Goal: Task Accomplishment & Management: Complete application form

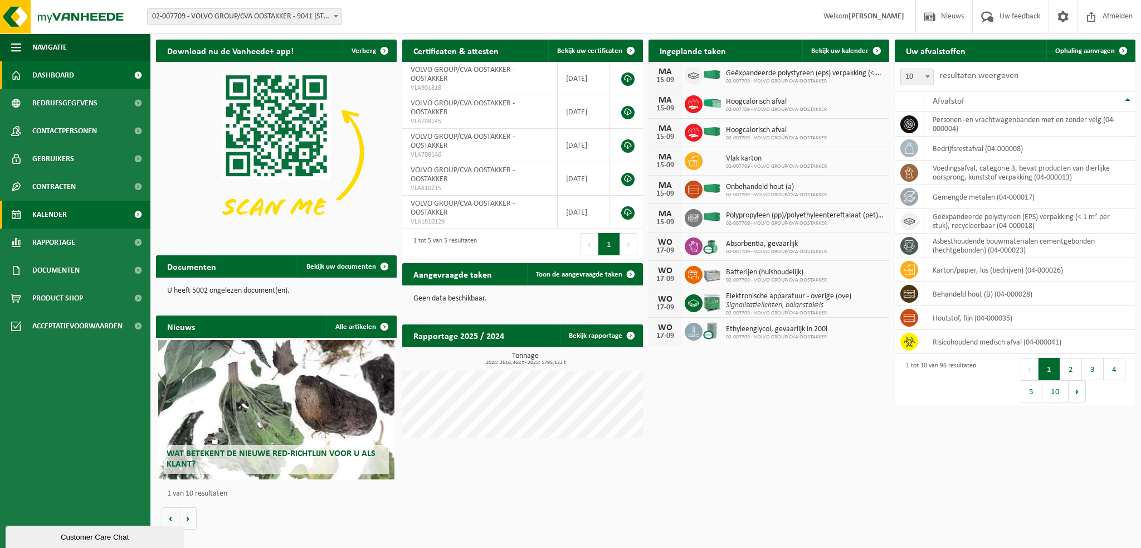
click at [58, 213] on span "Kalender" at bounding box center [49, 215] width 35 height 28
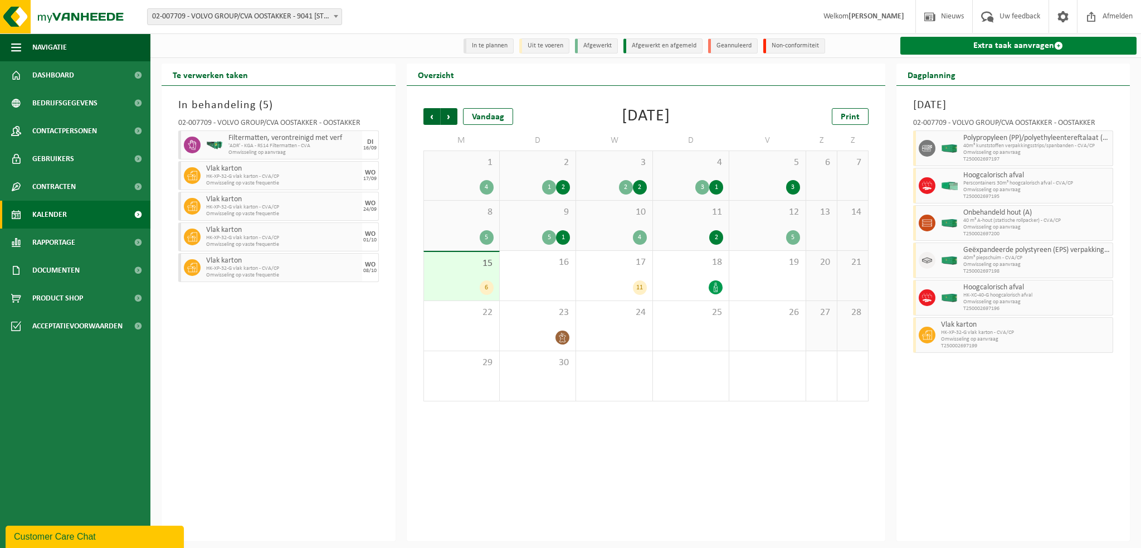
click at [969, 43] on link "Extra taak aanvragen" at bounding box center [1019, 46] width 237 height 18
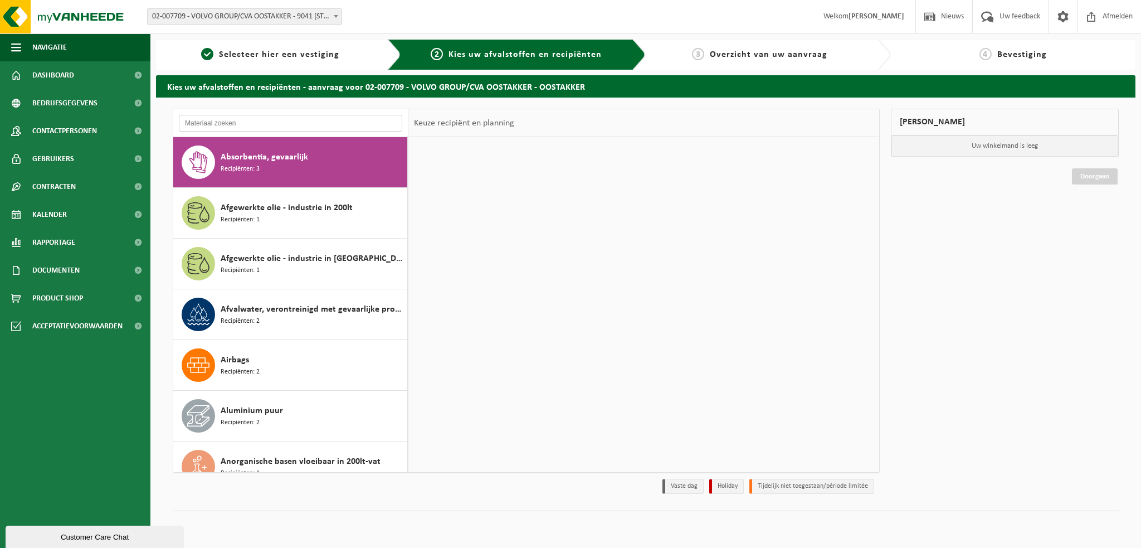
click at [212, 123] on input "text" at bounding box center [290, 123] width 223 height 17
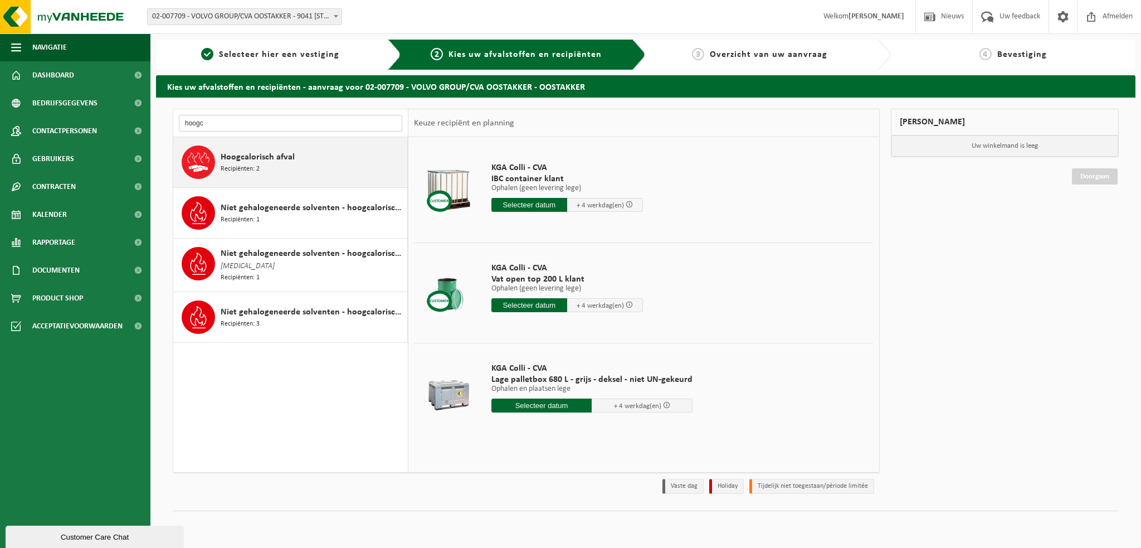
type input "hoogc"
click at [230, 158] on span "Hoogcalorisch afval" at bounding box center [258, 156] width 74 height 13
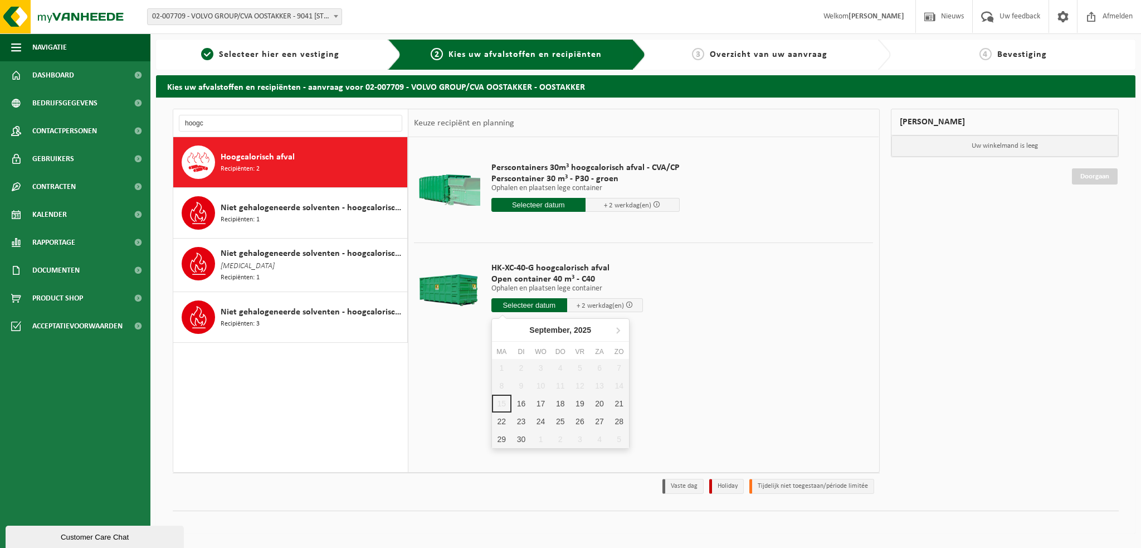
click at [538, 307] on input "text" at bounding box center [530, 305] width 76 height 14
click at [519, 407] on div "16" at bounding box center [522, 404] width 20 height 18
type input "Van 2025-09-16"
type input "2025-09-16"
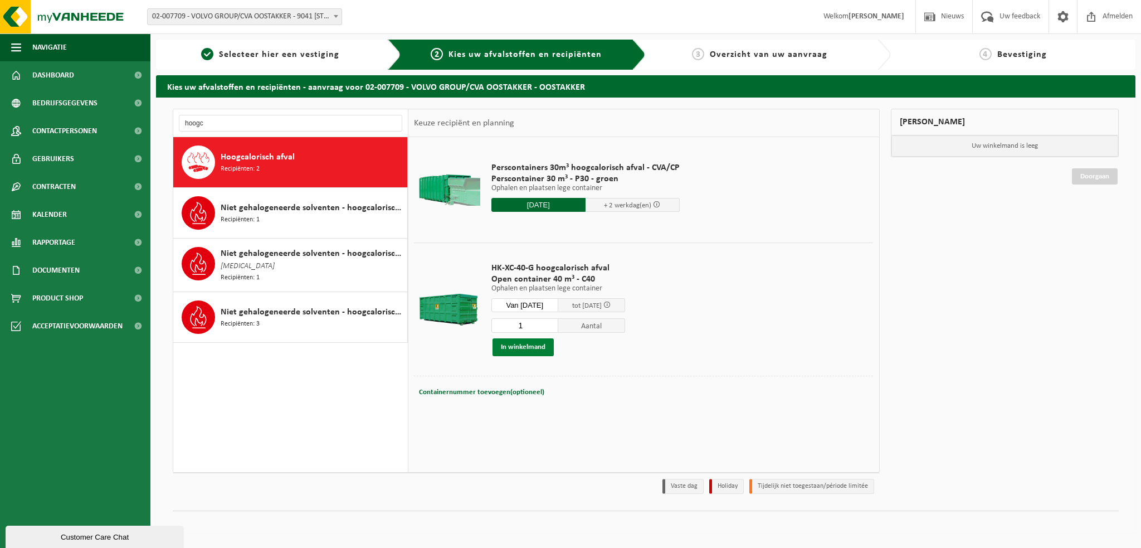
click at [517, 345] on button "In winkelmand" at bounding box center [523, 347] width 61 height 18
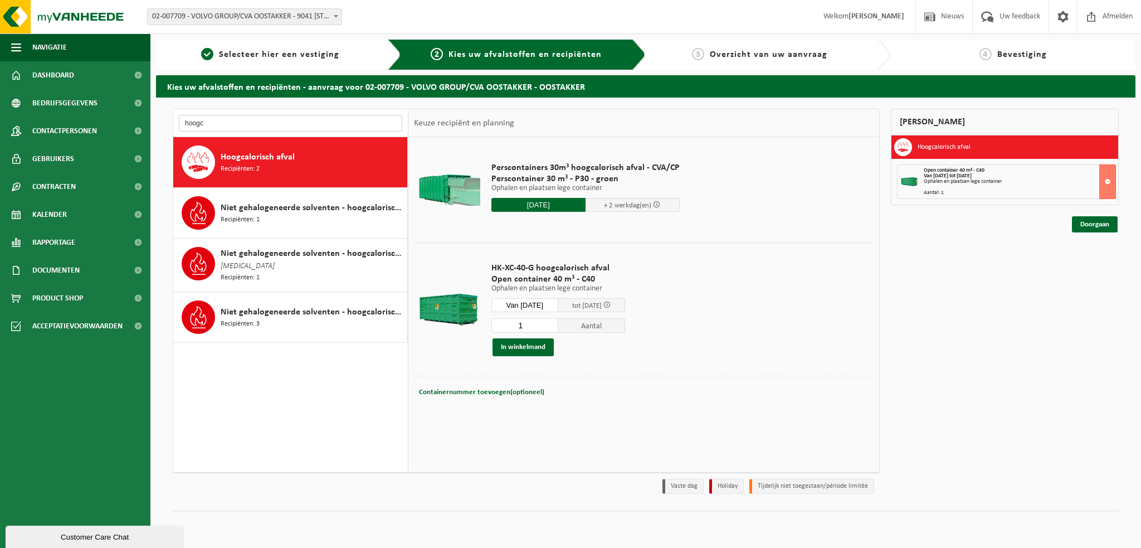
click at [226, 125] on input "hoogc" at bounding box center [290, 123] width 223 height 17
type input "h"
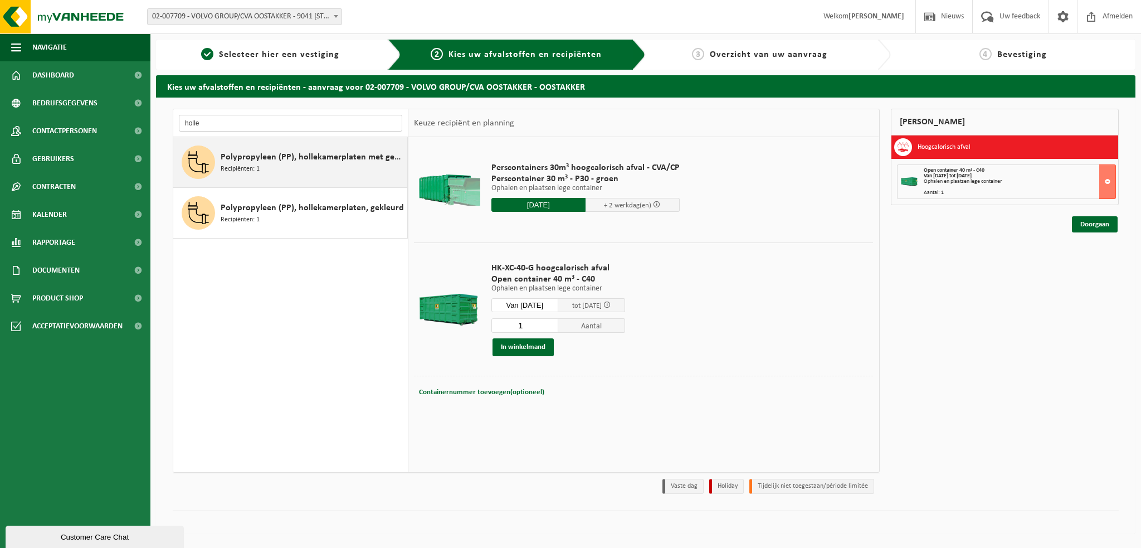
type input "holle"
click at [251, 171] on span "Recipiënten: 1" at bounding box center [240, 169] width 39 height 11
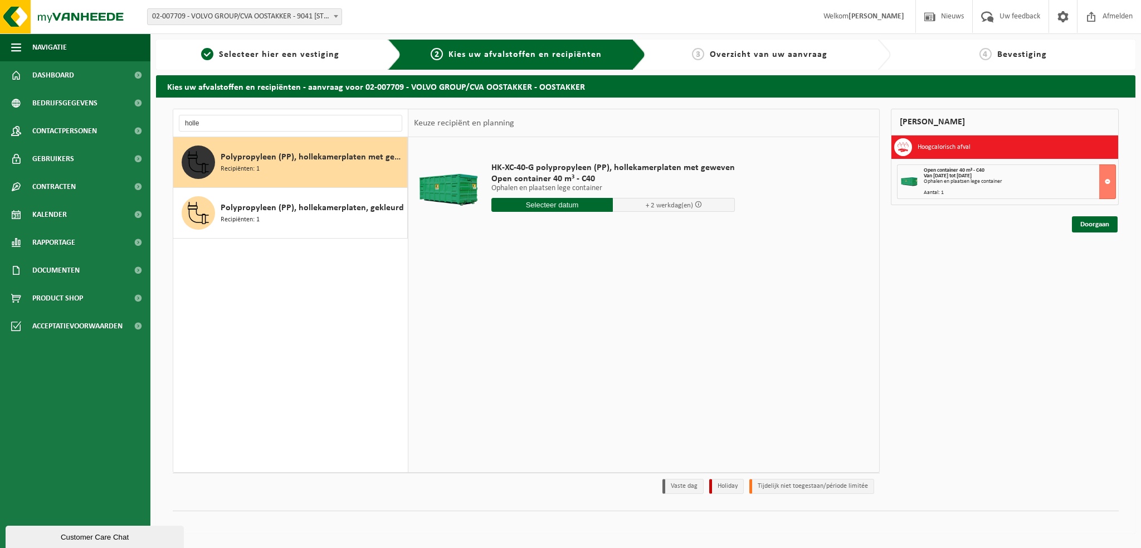
click at [555, 208] on input "text" at bounding box center [553, 205] width 122 height 14
click at [521, 296] on div "16" at bounding box center [522, 304] width 20 height 18
type input "Van 2025-09-16"
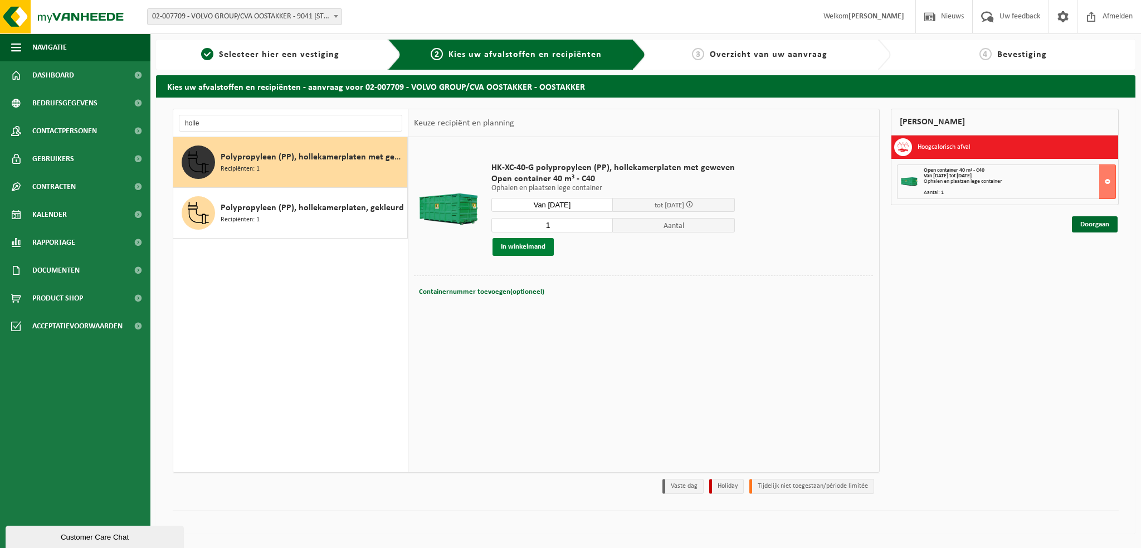
click at [526, 247] on button "In winkelmand" at bounding box center [523, 247] width 61 height 18
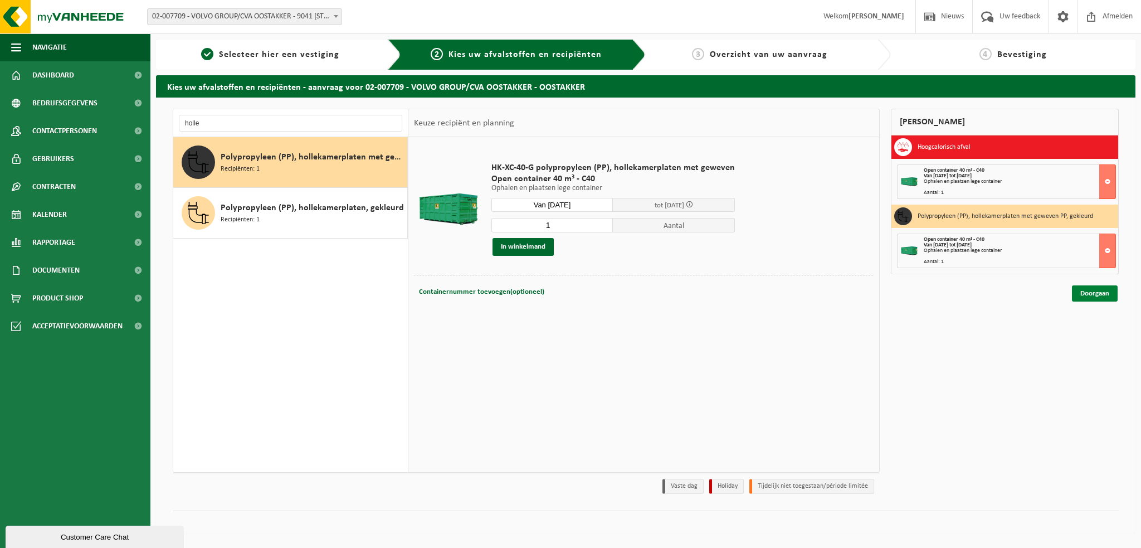
click at [1101, 291] on link "Doorgaan" at bounding box center [1095, 293] width 46 height 16
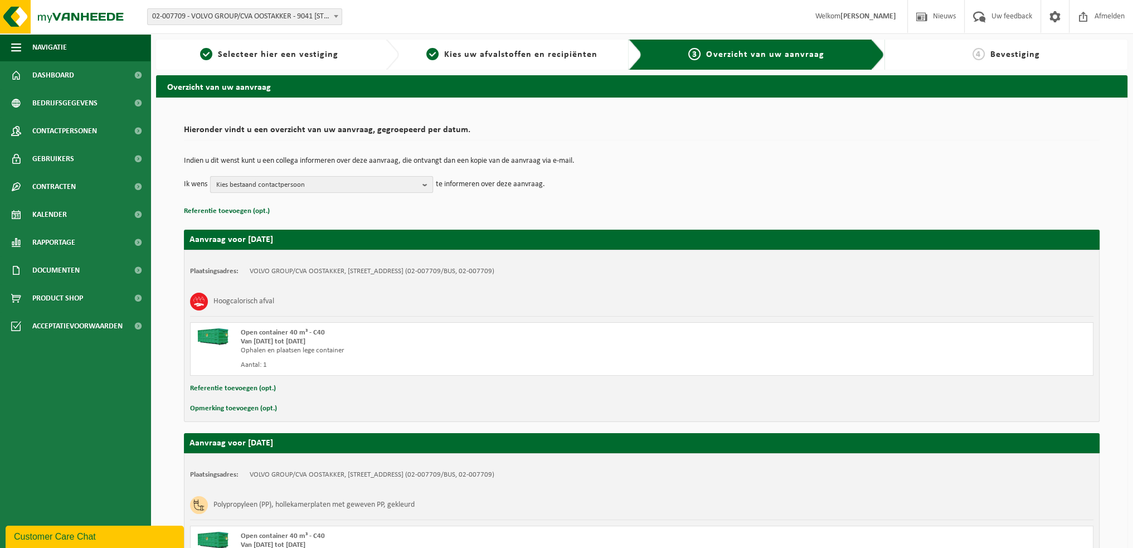
click at [430, 187] on b "button" at bounding box center [427, 185] width 10 height 16
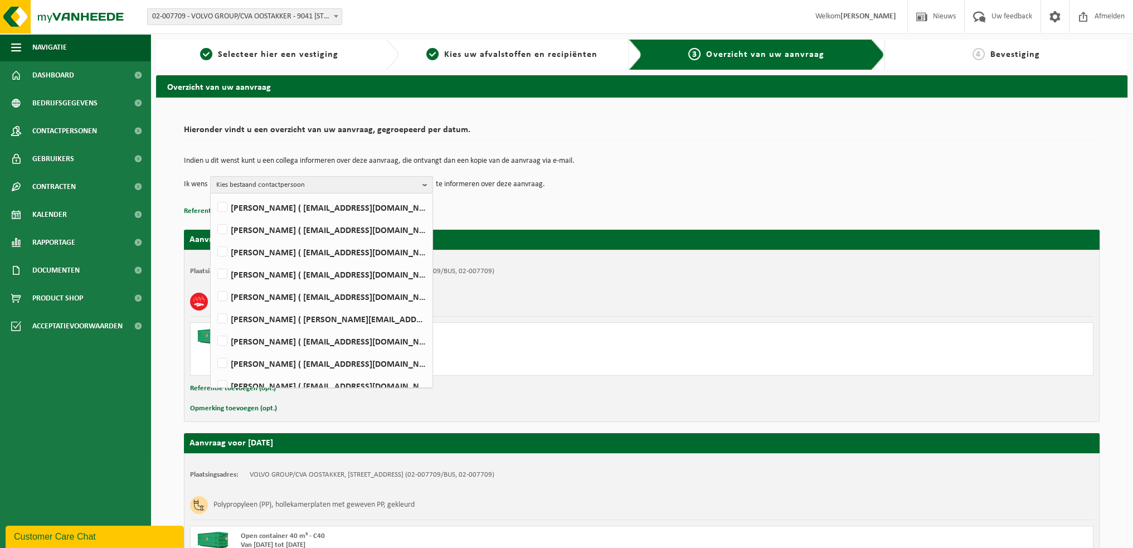
scroll to position [596, 0]
click at [225, 318] on label "WIM VEIRMAN ( wim.veirman@volvo.com )" at bounding box center [321, 319] width 212 height 17
click at [213, 305] on input "WIM VEIRMAN ( wim.veirman@volvo.com )" at bounding box center [213, 305] width 1 height 1
checkbox input "true"
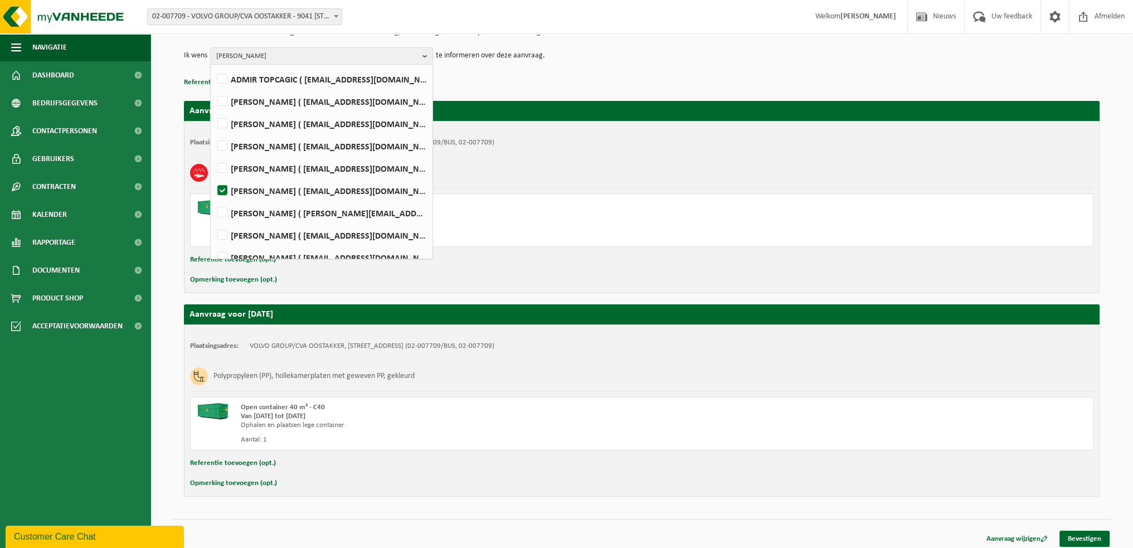
scroll to position [132, 0]
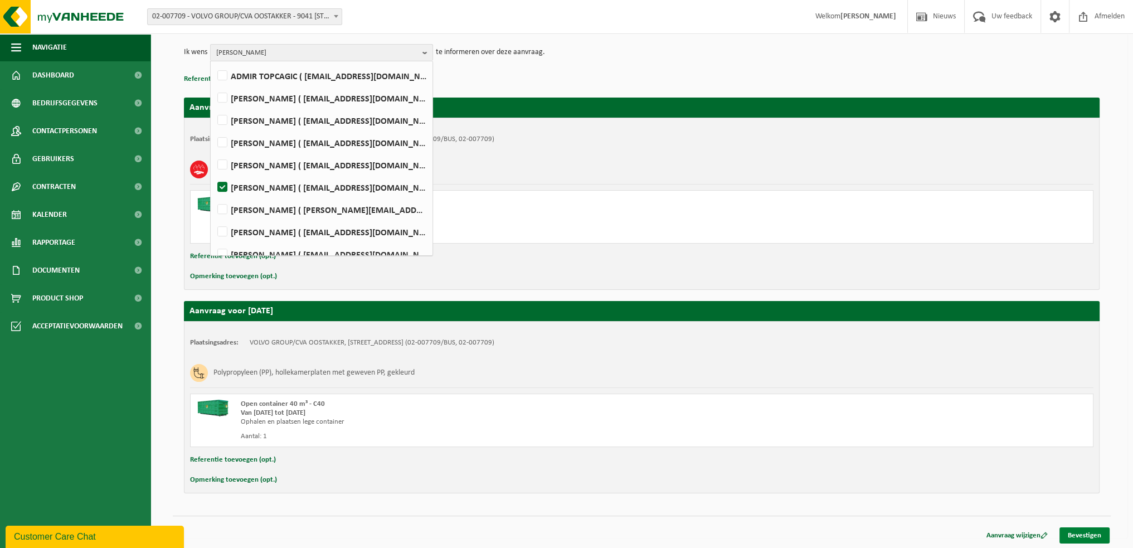
click at [1081, 530] on link "Bevestigen" at bounding box center [1085, 535] width 50 height 16
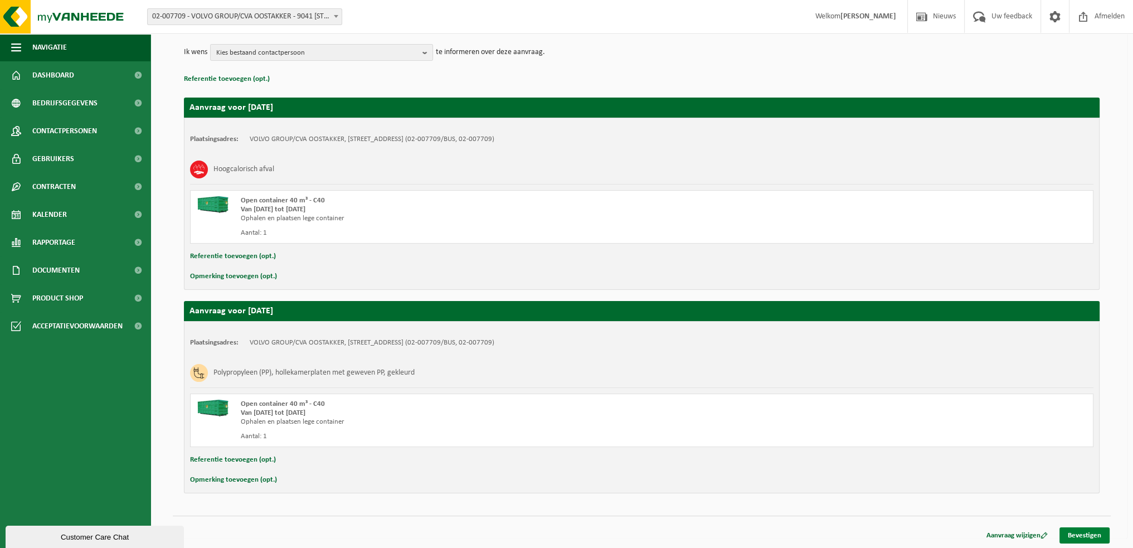
click at [1081, 538] on link "Bevestigen" at bounding box center [1085, 535] width 50 height 16
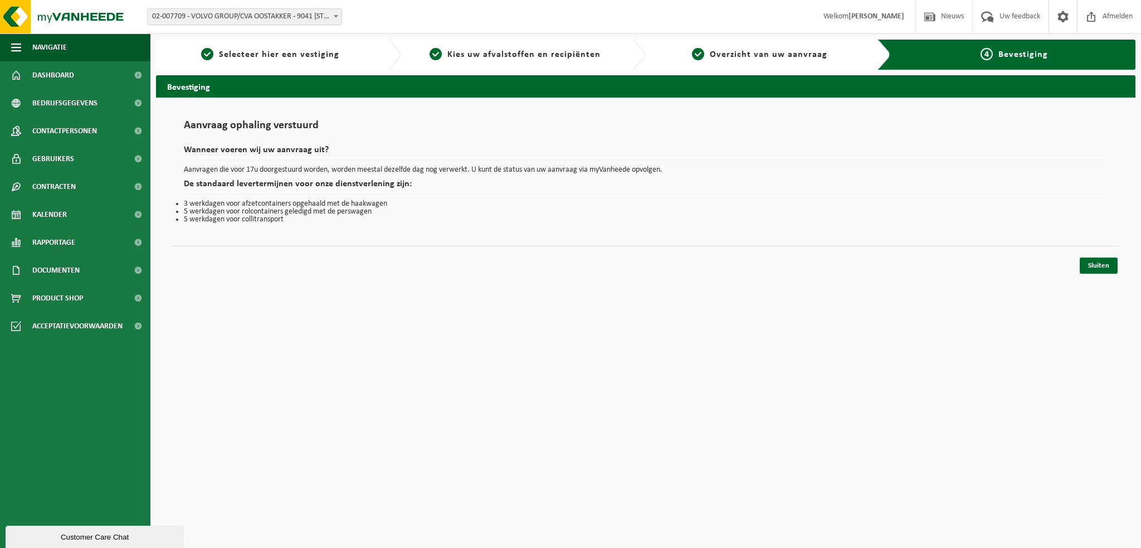
click at [842, 124] on h1 "Aanvraag ophaling verstuurd" at bounding box center [646, 128] width 924 height 17
